Goal: Entertainment & Leisure: Consume media (video, audio)

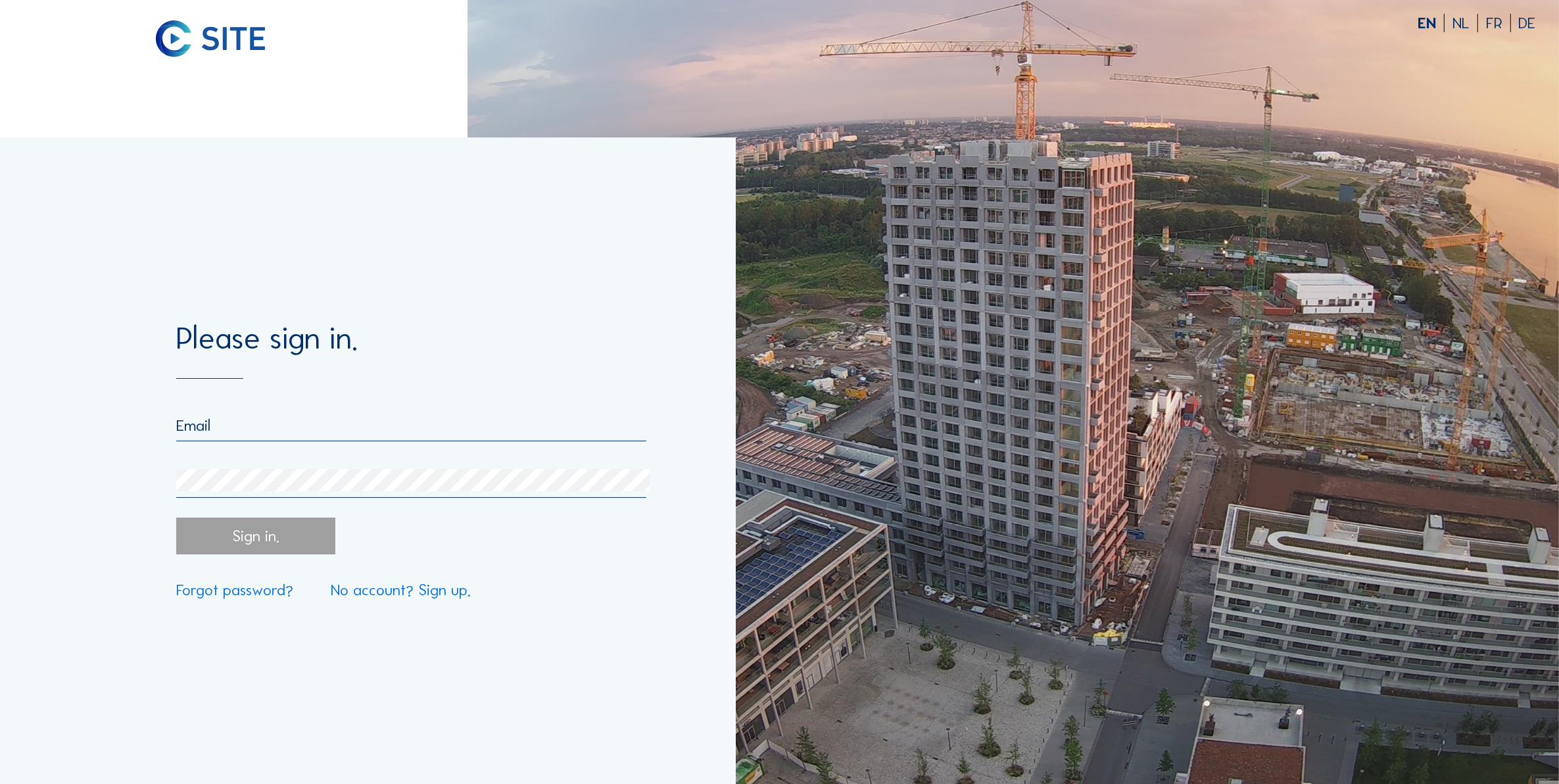
type input "[EMAIL_ADDRESS][DOMAIN_NAME]"
click at [243, 542] on div "Sign in." at bounding box center [255, 536] width 160 height 36
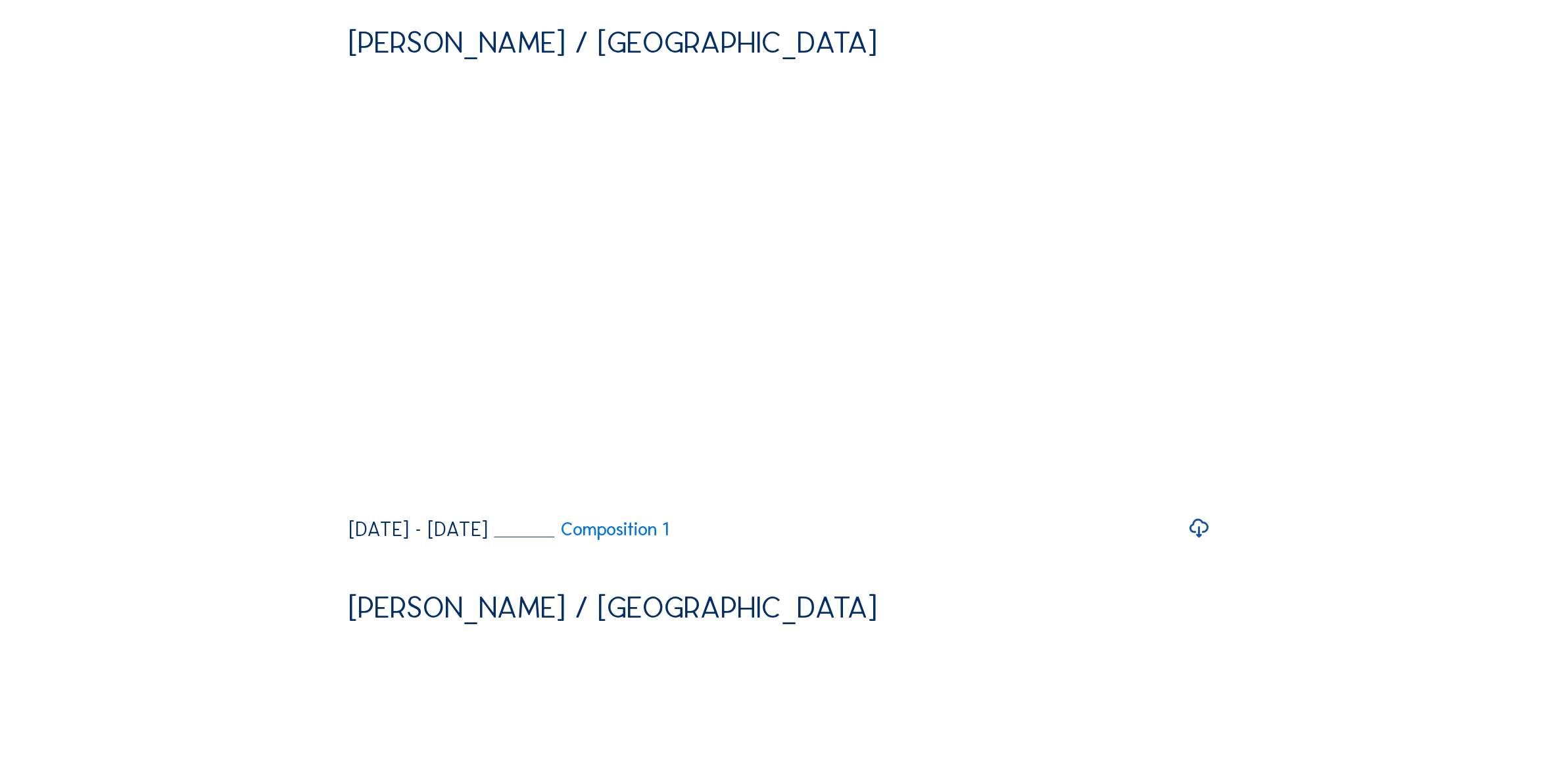
scroll to position [164, 0]
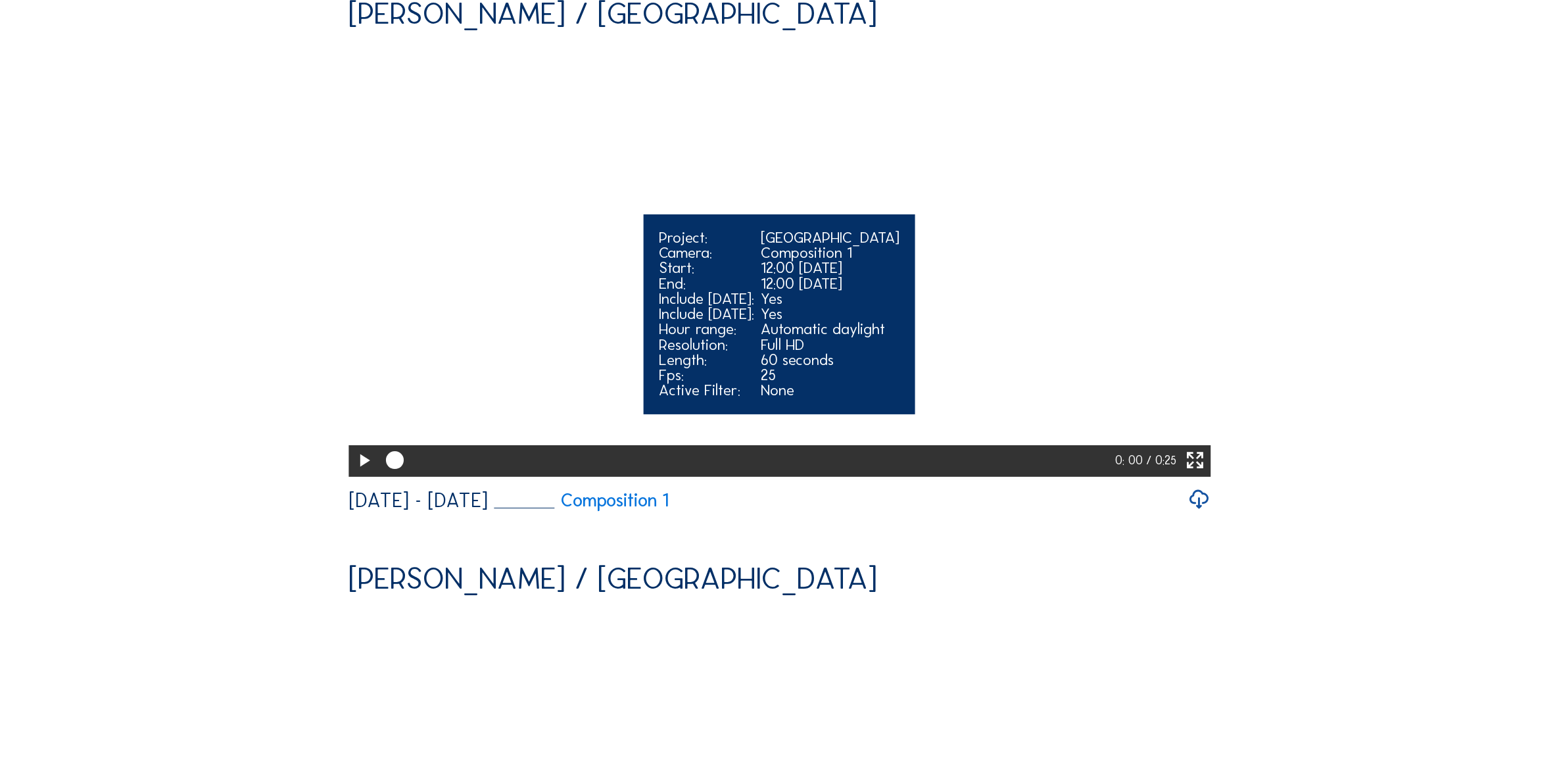
click at [356, 474] on icon at bounding box center [364, 460] width 22 height 26
click at [363, 474] on icon at bounding box center [364, 460] width 22 height 26
click at [362, 474] on icon at bounding box center [364, 460] width 22 height 26
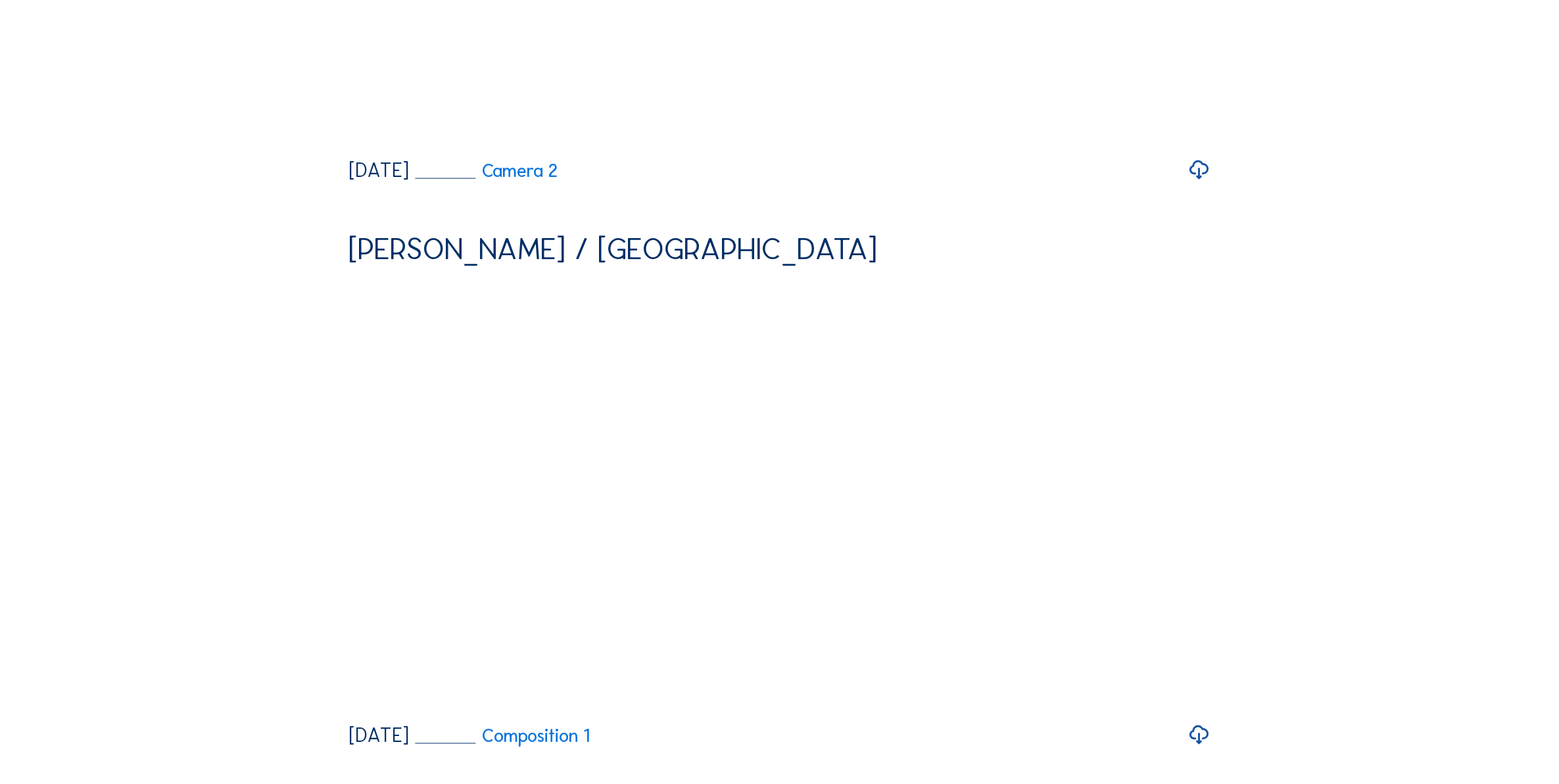
scroll to position [2137, 0]
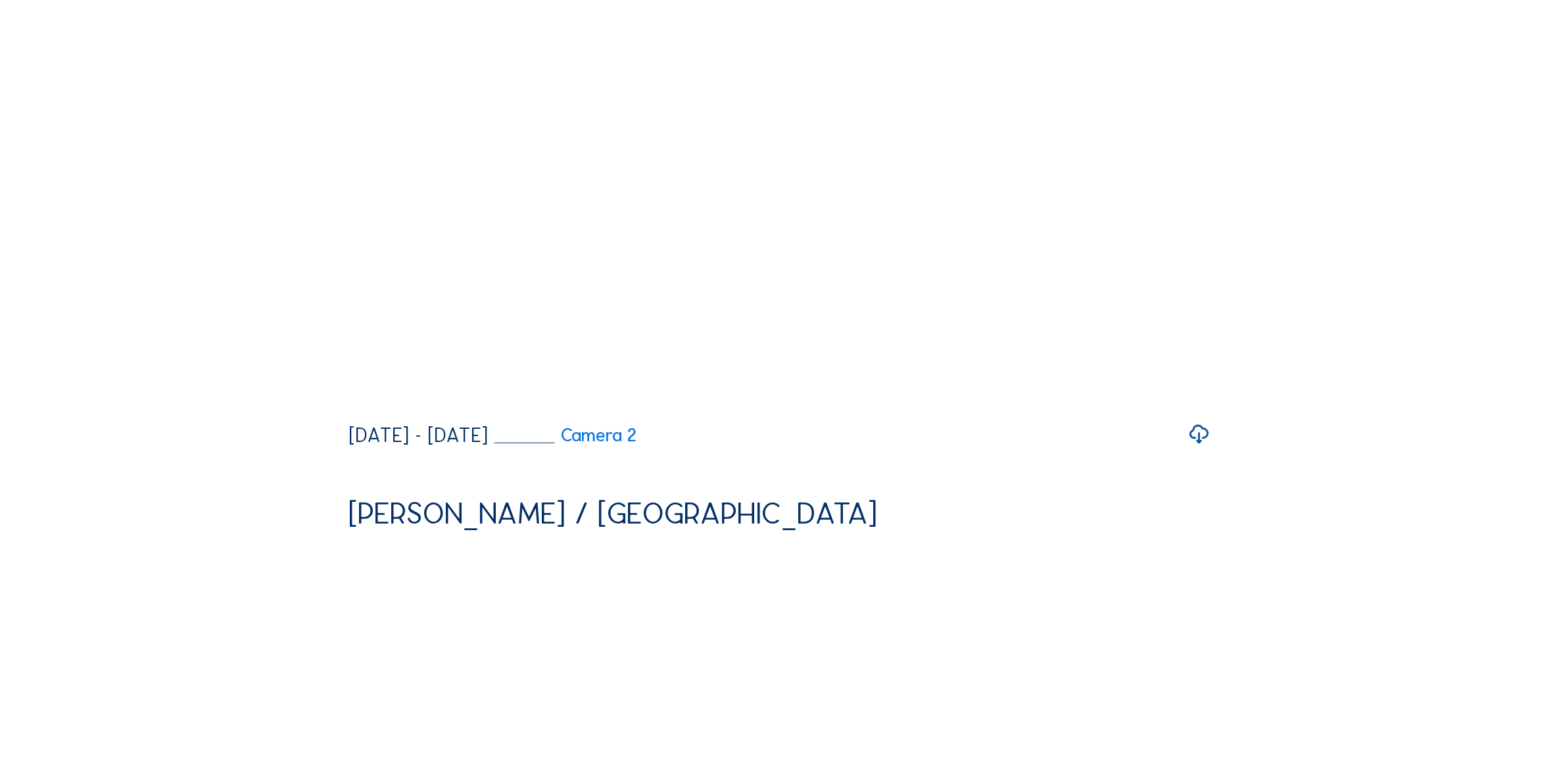
scroll to position [0, 0]
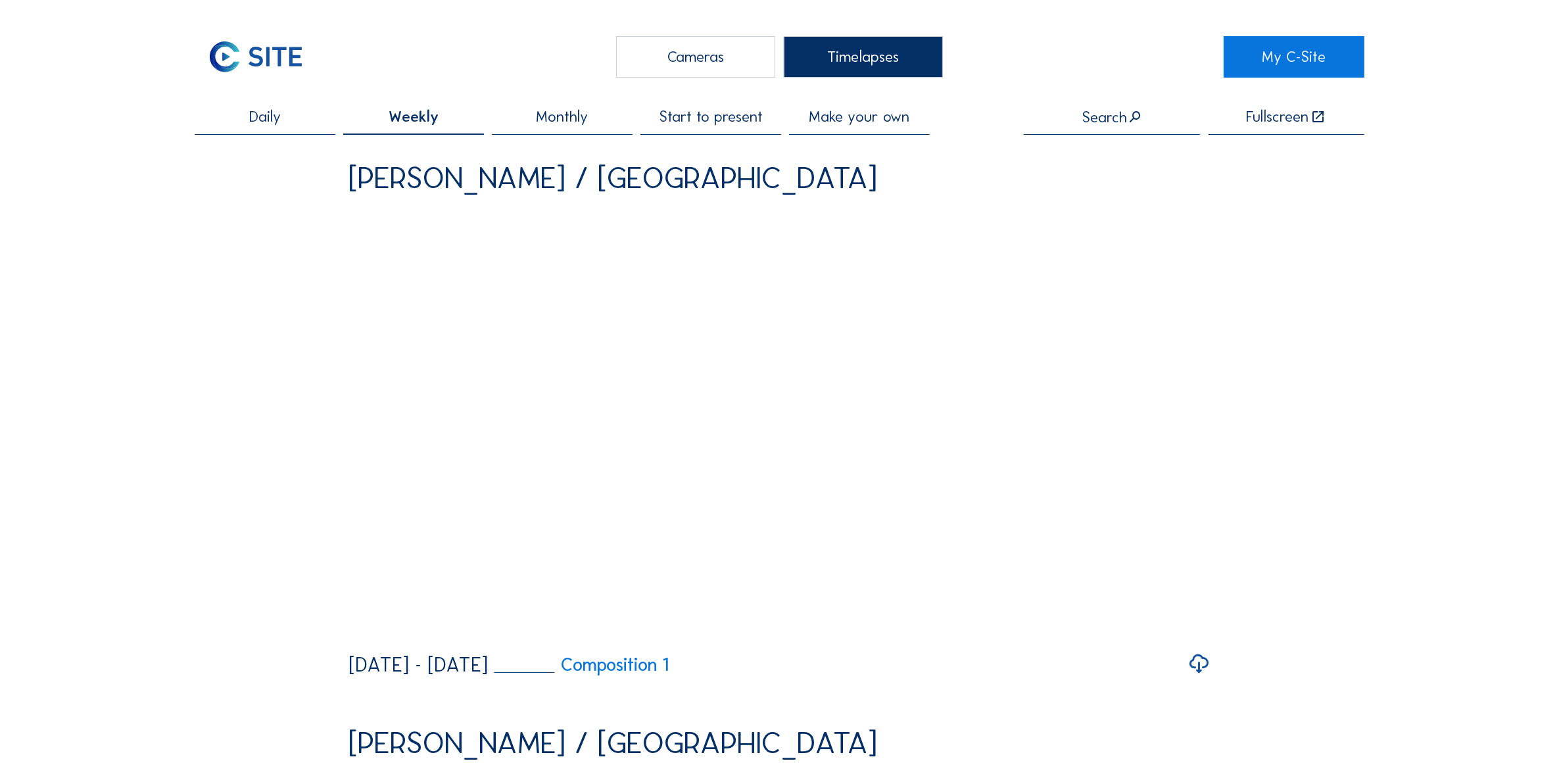
click at [665, 57] on div "Cameras" at bounding box center [696, 57] width 160 height 41
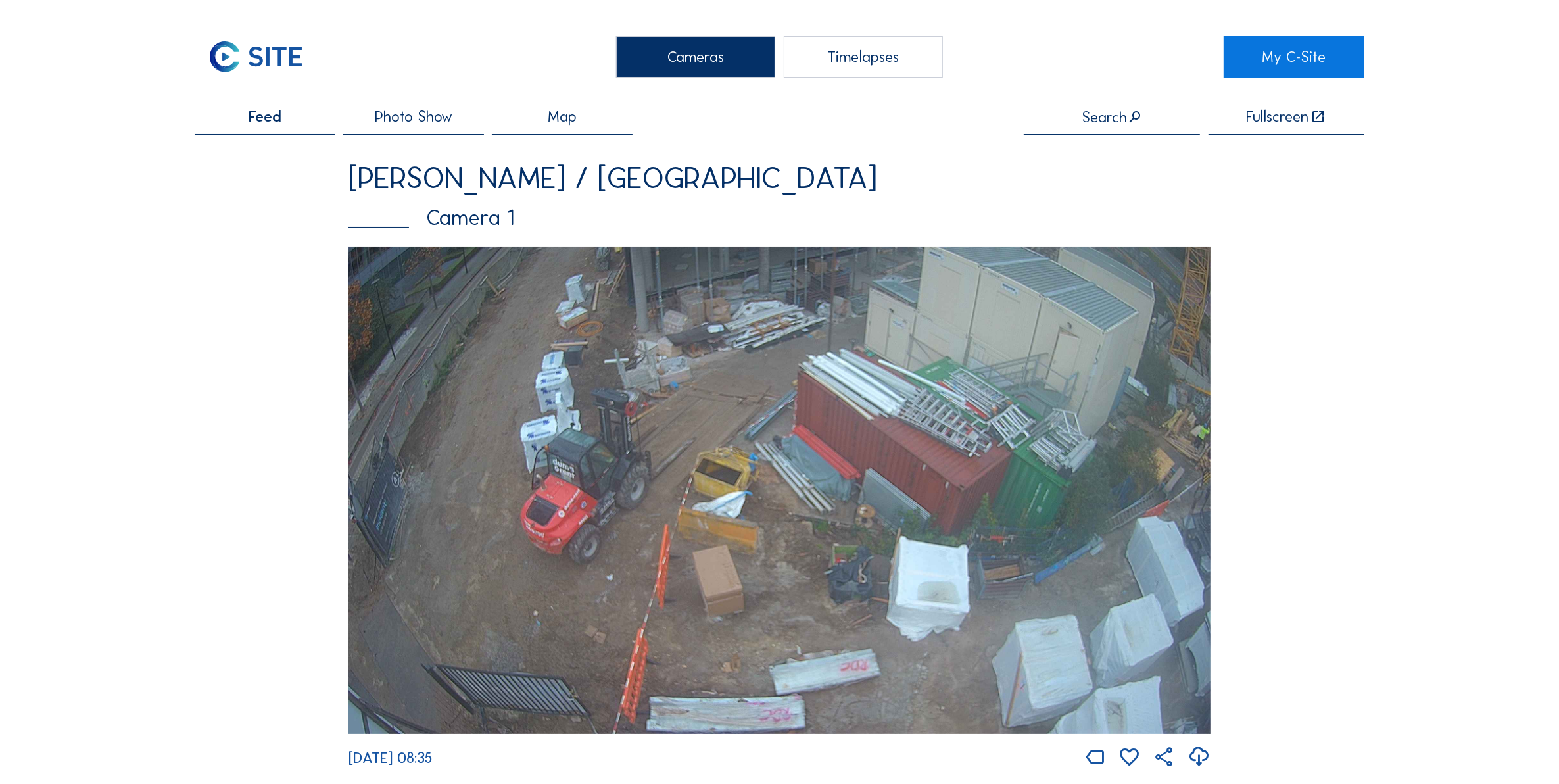
click at [836, 57] on div "Timelapses" at bounding box center [863, 57] width 160 height 41
